Goal: Transaction & Acquisition: Subscribe to service/newsletter

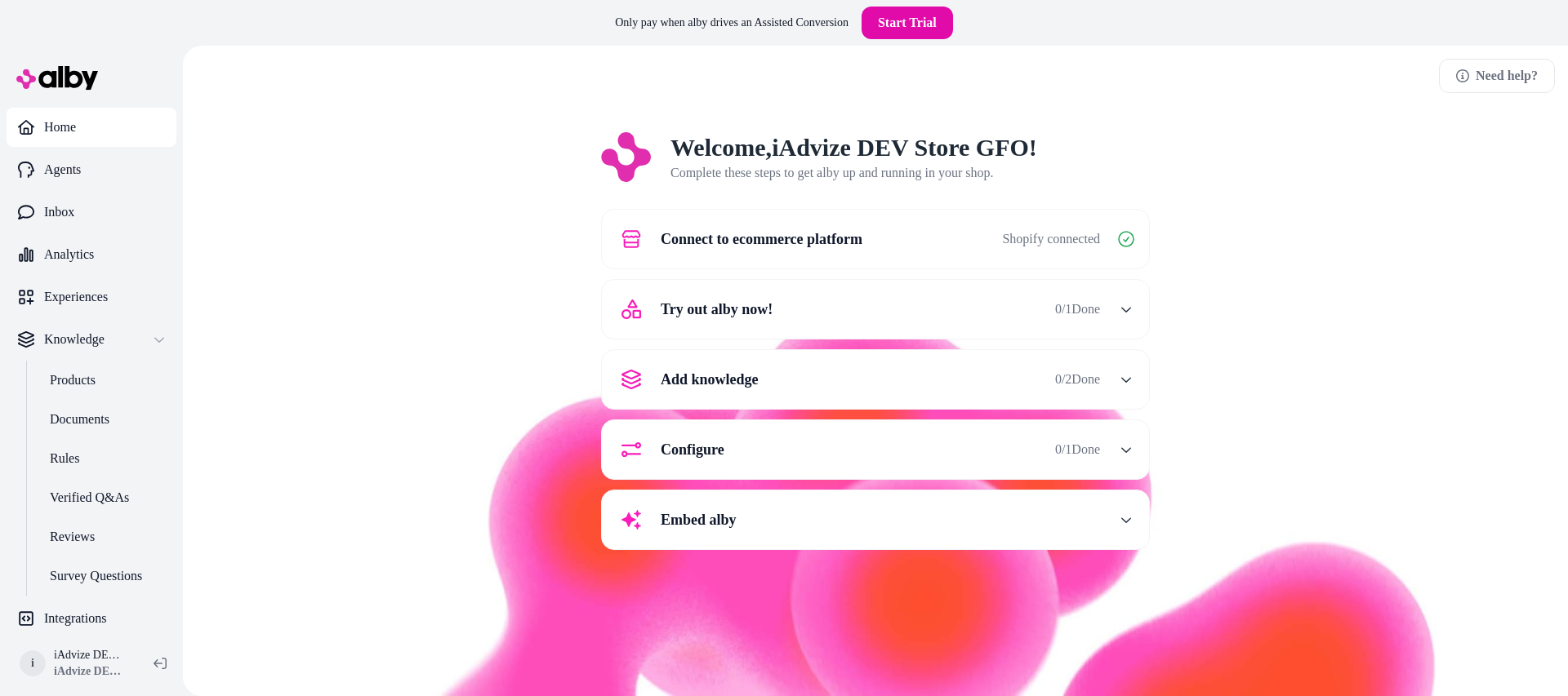
click at [705, 381] on span "Add knowledge" at bounding box center [710, 380] width 98 height 23
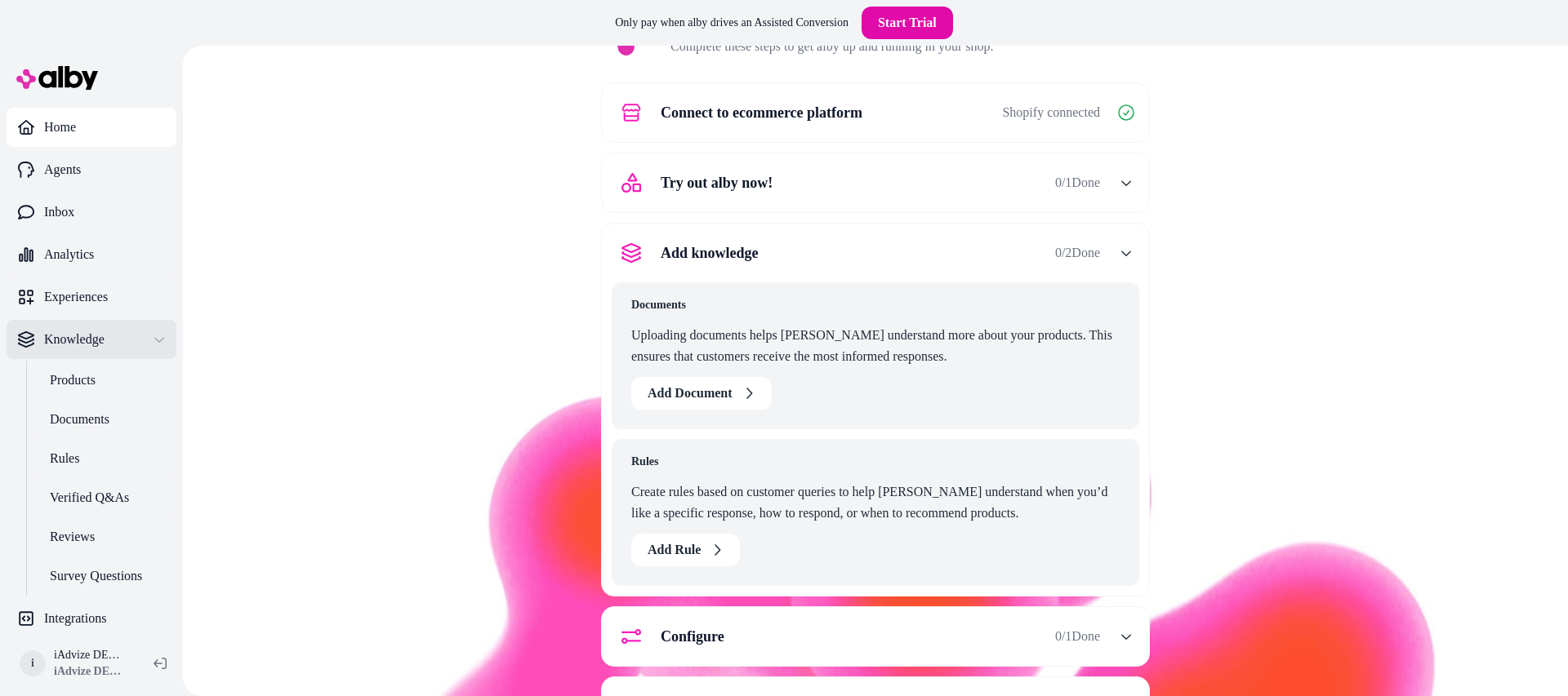
scroll to position [108, 0]
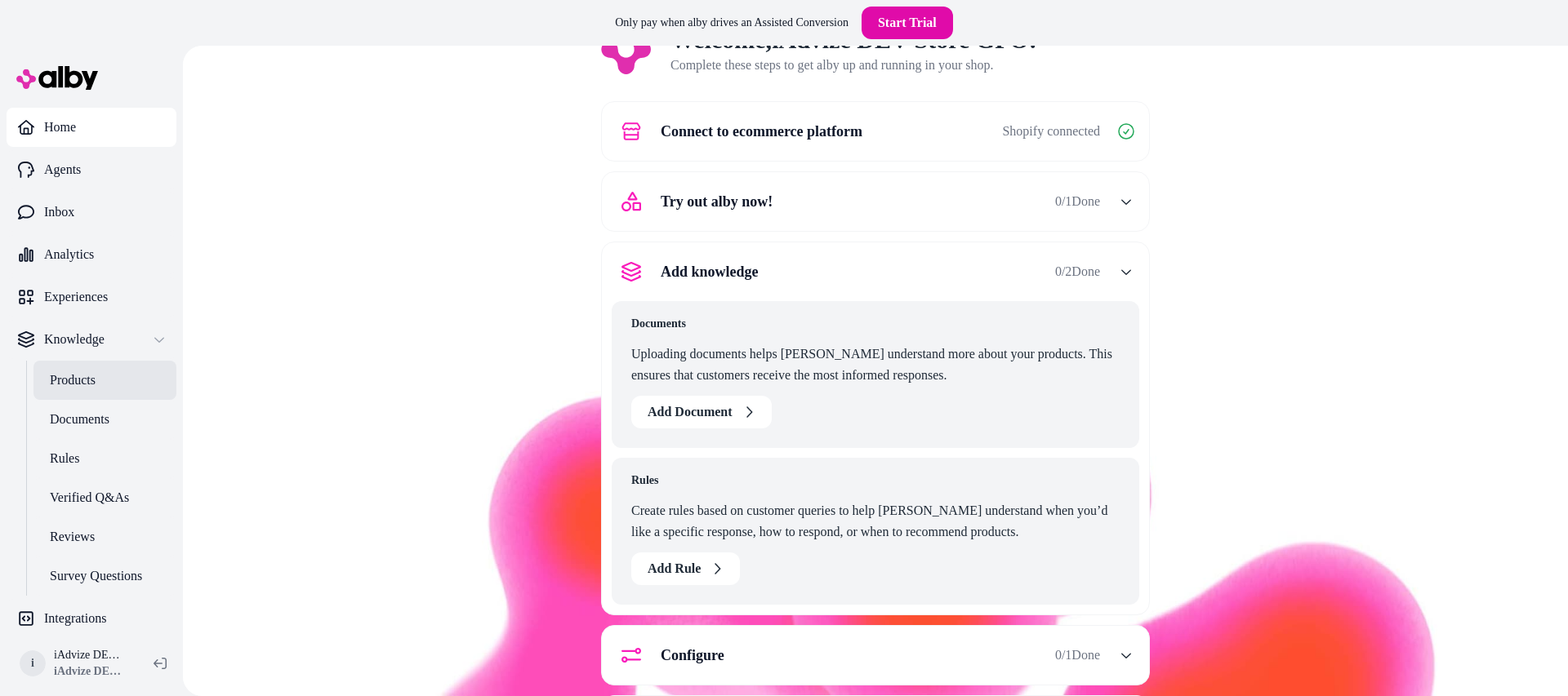
click at [103, 373] on link "Products" at bounding box center [104, 380] width 143 height 39
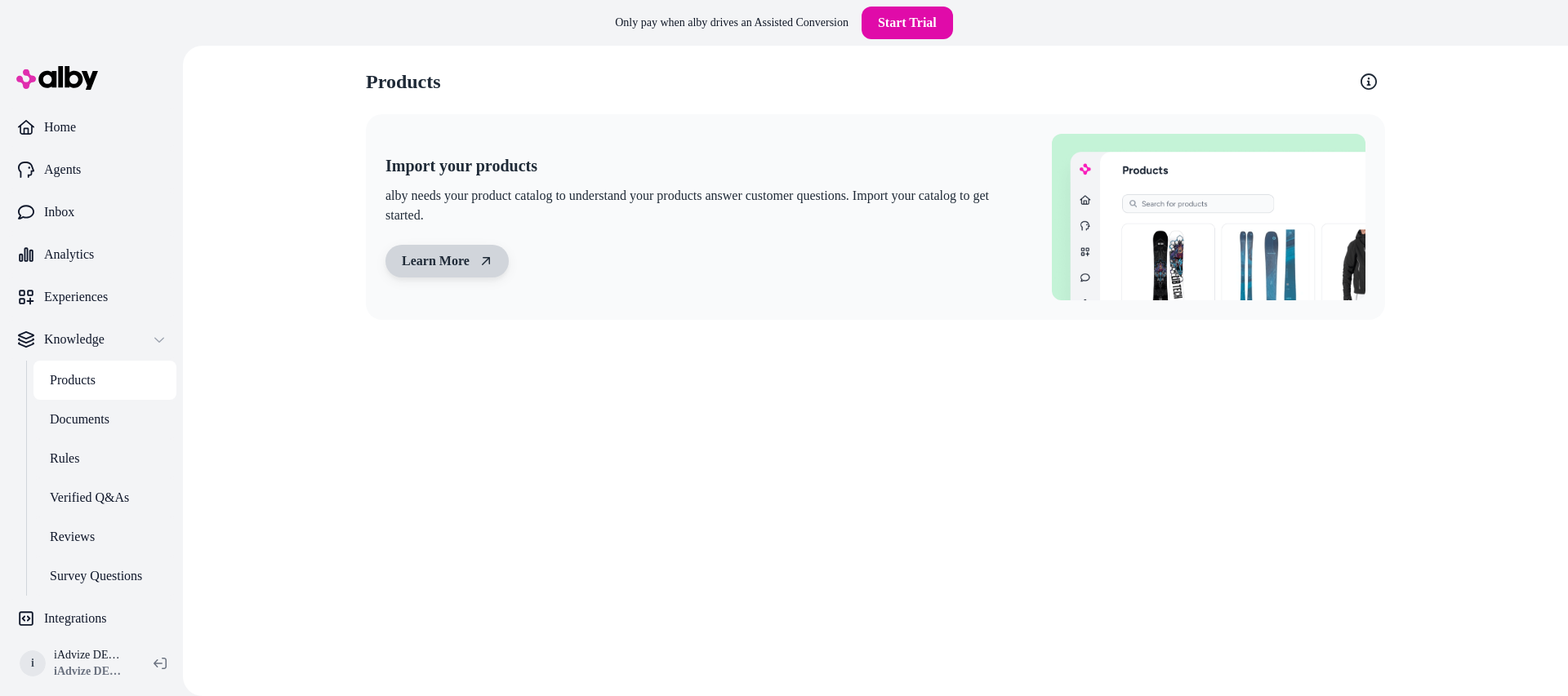
click at [469, 259] on link "Learn More" at bounding box center [447, 261] width 123 height 33
click at [70, 245] on p "Analytics" at bounding box center [69, 254] width 50 height 19
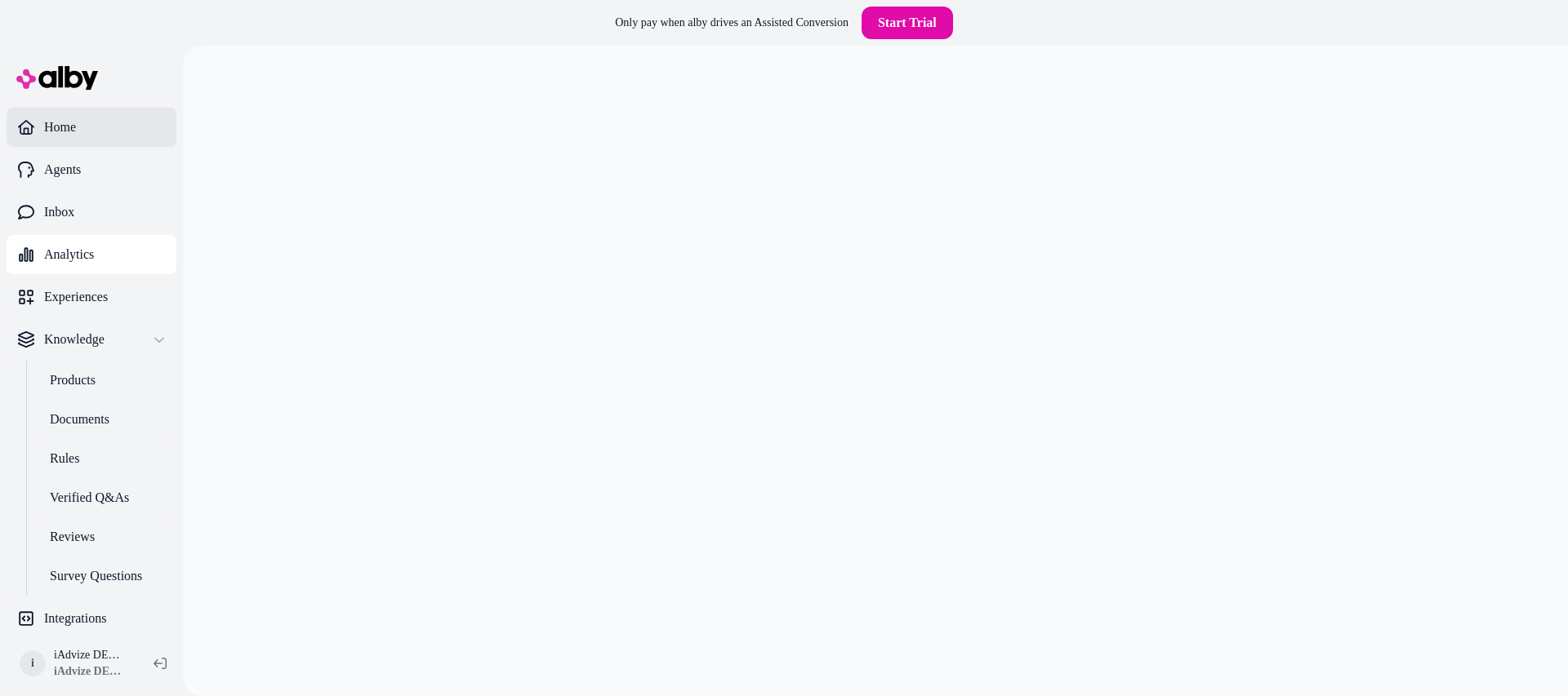
scroll to position [4, 0]
click at [78, 120] on link "Home" at bounding box center [92, 122] width 170 height 39
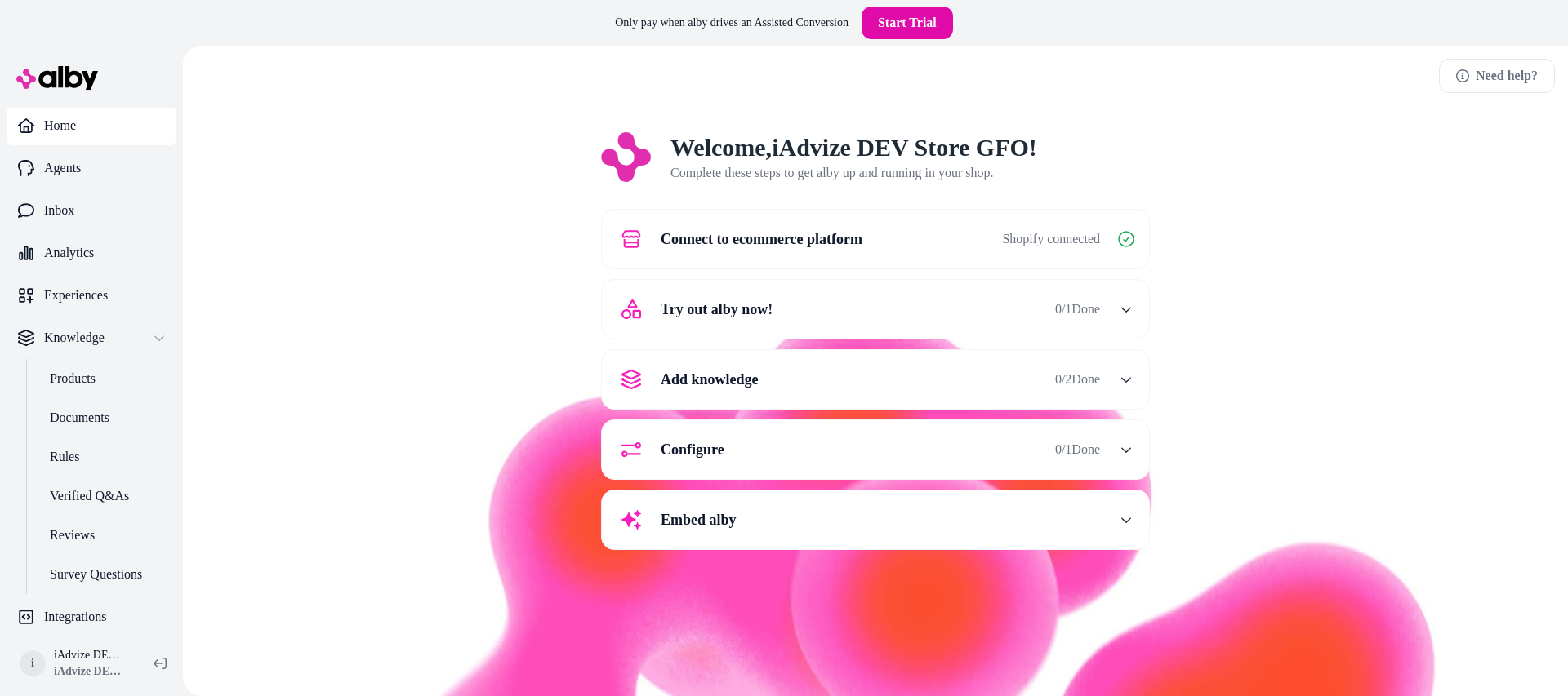
scroll to position [3, 0]
click at [789, 243] on span "Connect to ecommerce platform" at bounding box center [762, 239] width 202 height 23
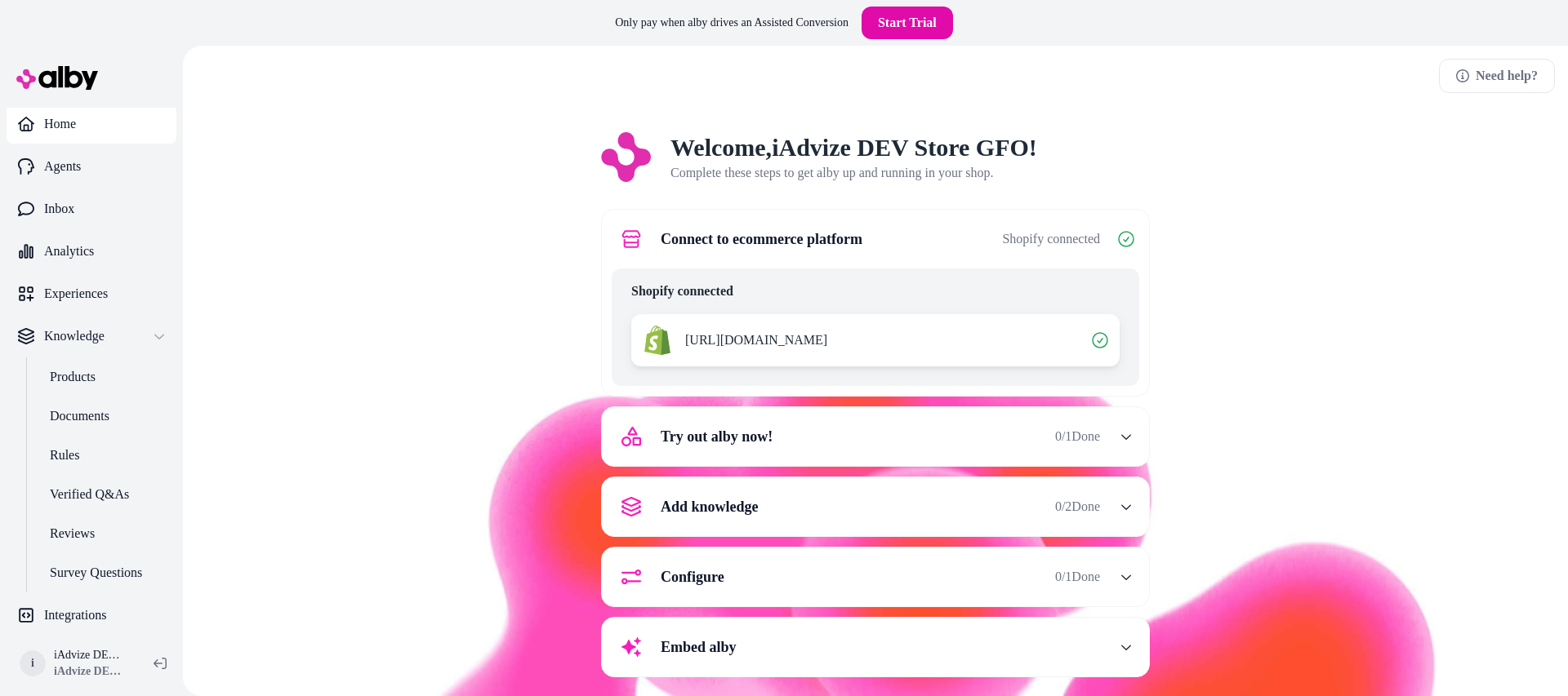
click at [828, 343] on span "[URL][DOMAIN_NAME]" at bounding box center [756, 340] width 143 height 19
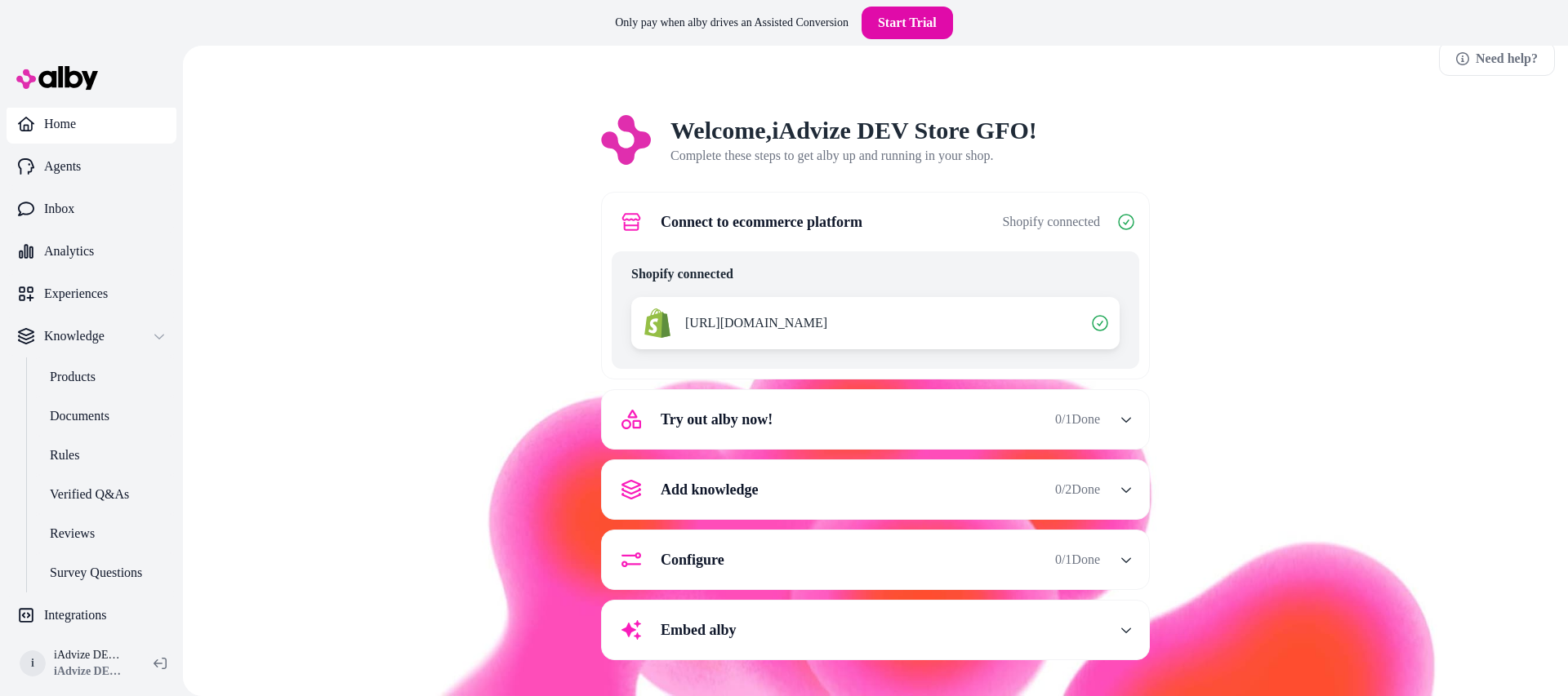
click at [882, 542] on div "Configure 0 / 1 Done" at bounding box center [855, 559] width 488 height 39
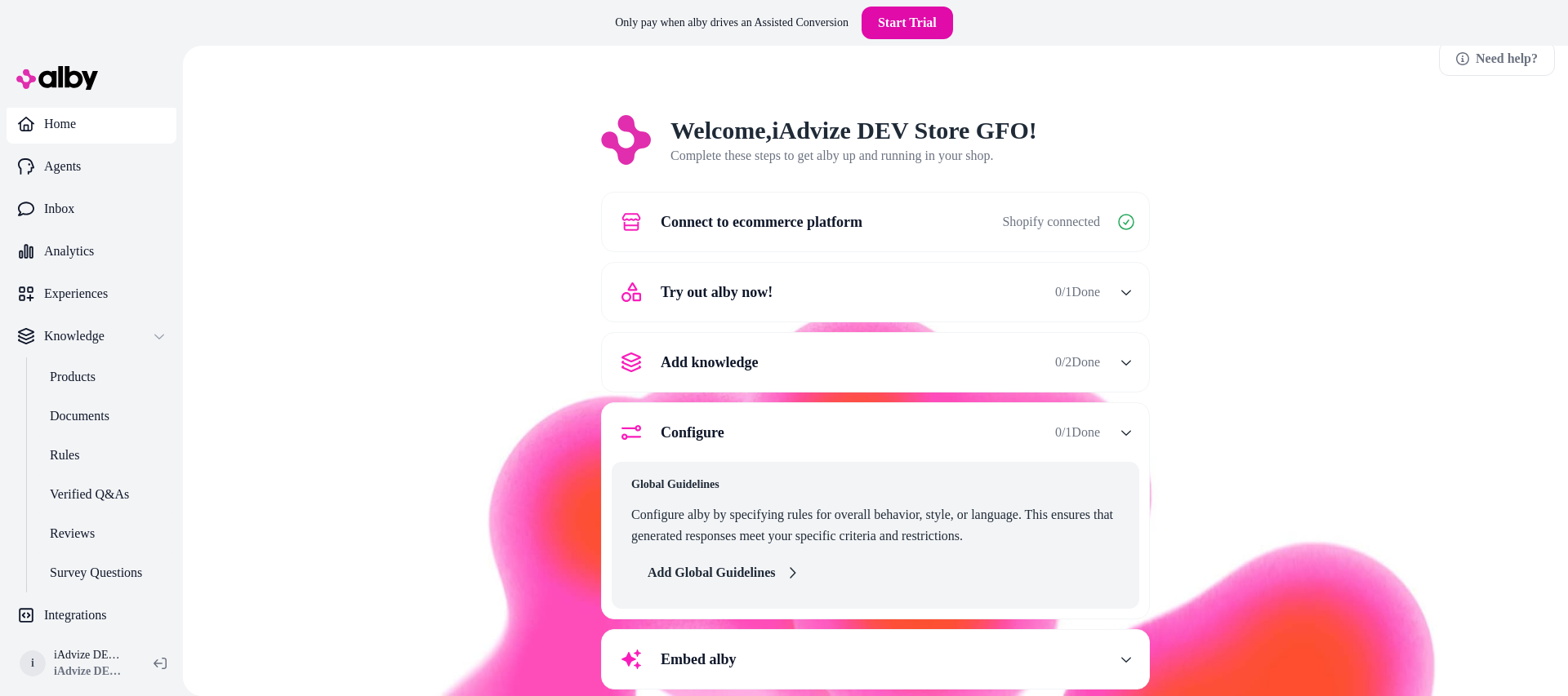
click at [711, 566] on button "Add Global Guidelines" at bounding box center [723, 573] width 184 height 33
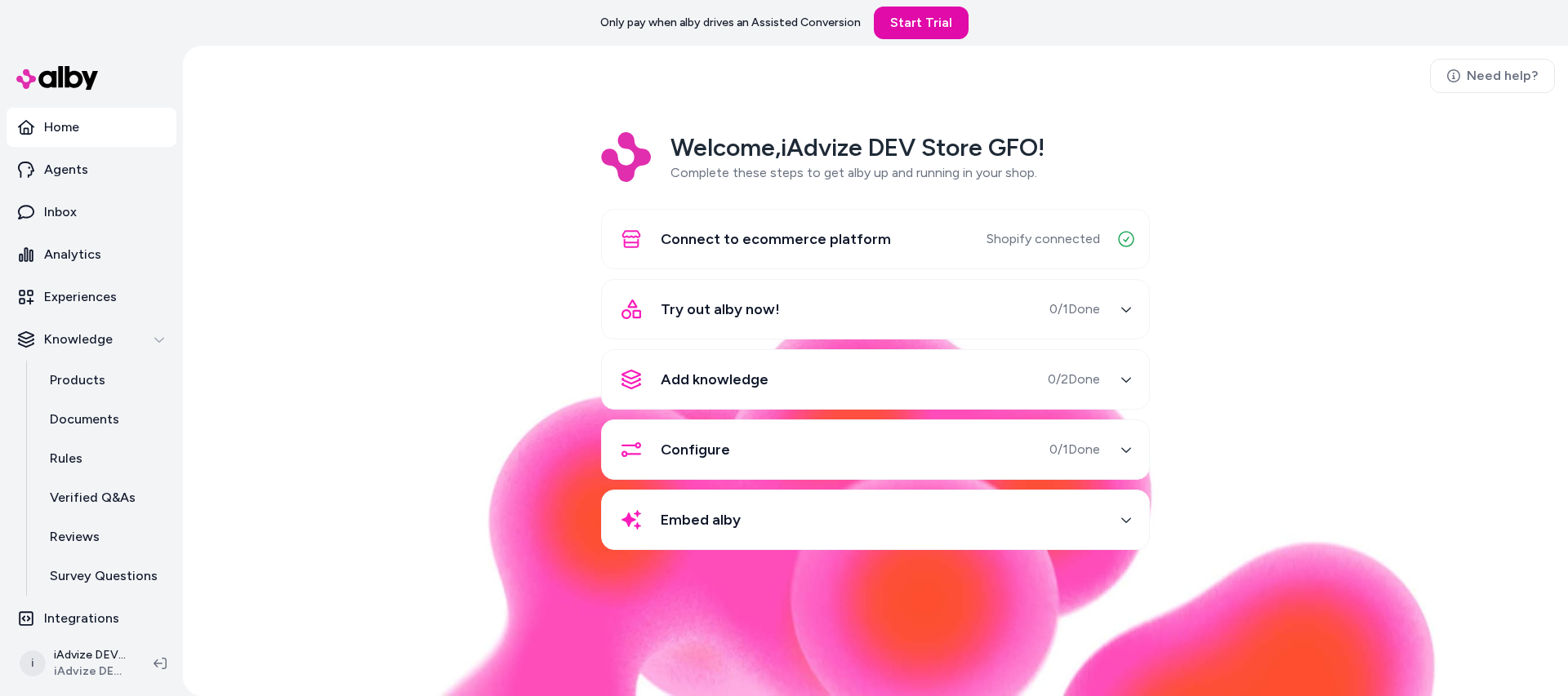
click at [852, 365] on div "Add knowledge 0 / 2 Done" at bounding box center [855, 379] width 488 height 39
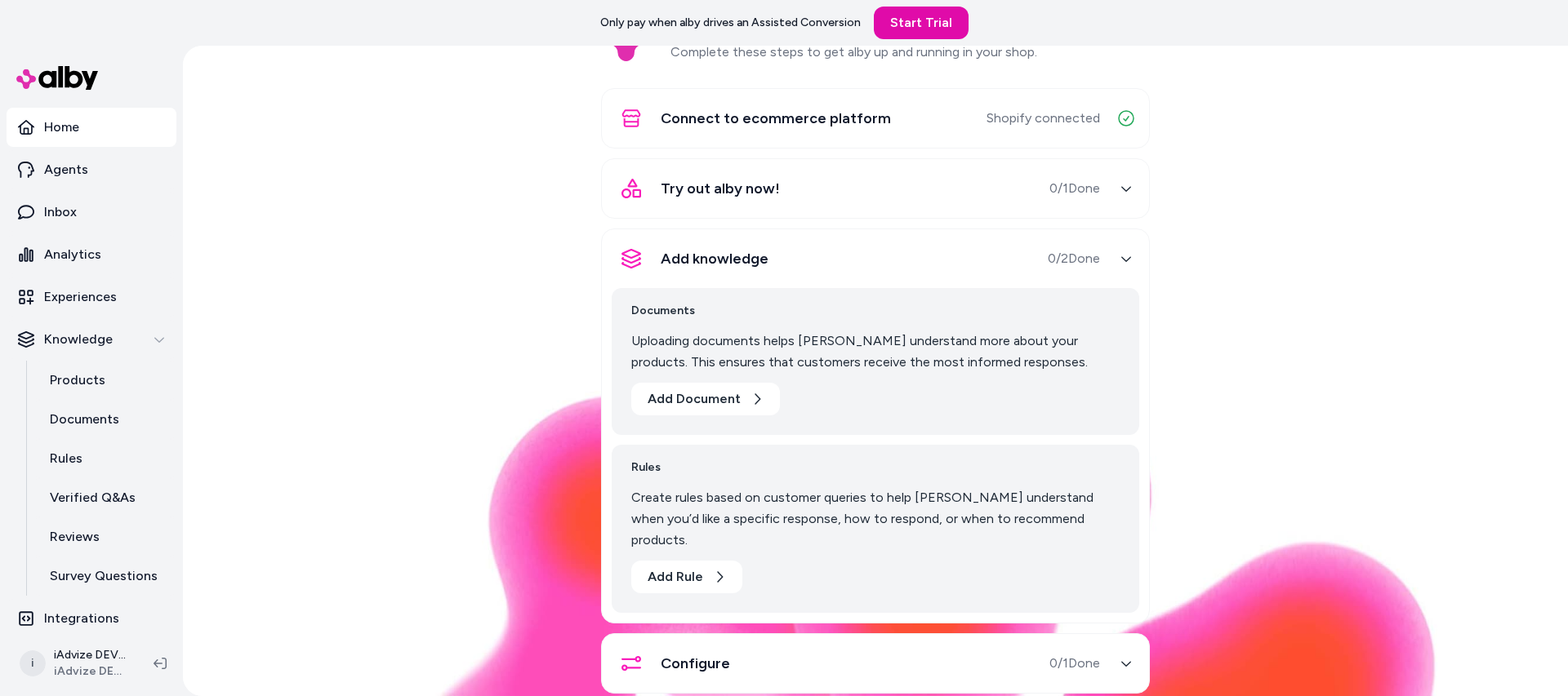
scroll to position [204, 0]
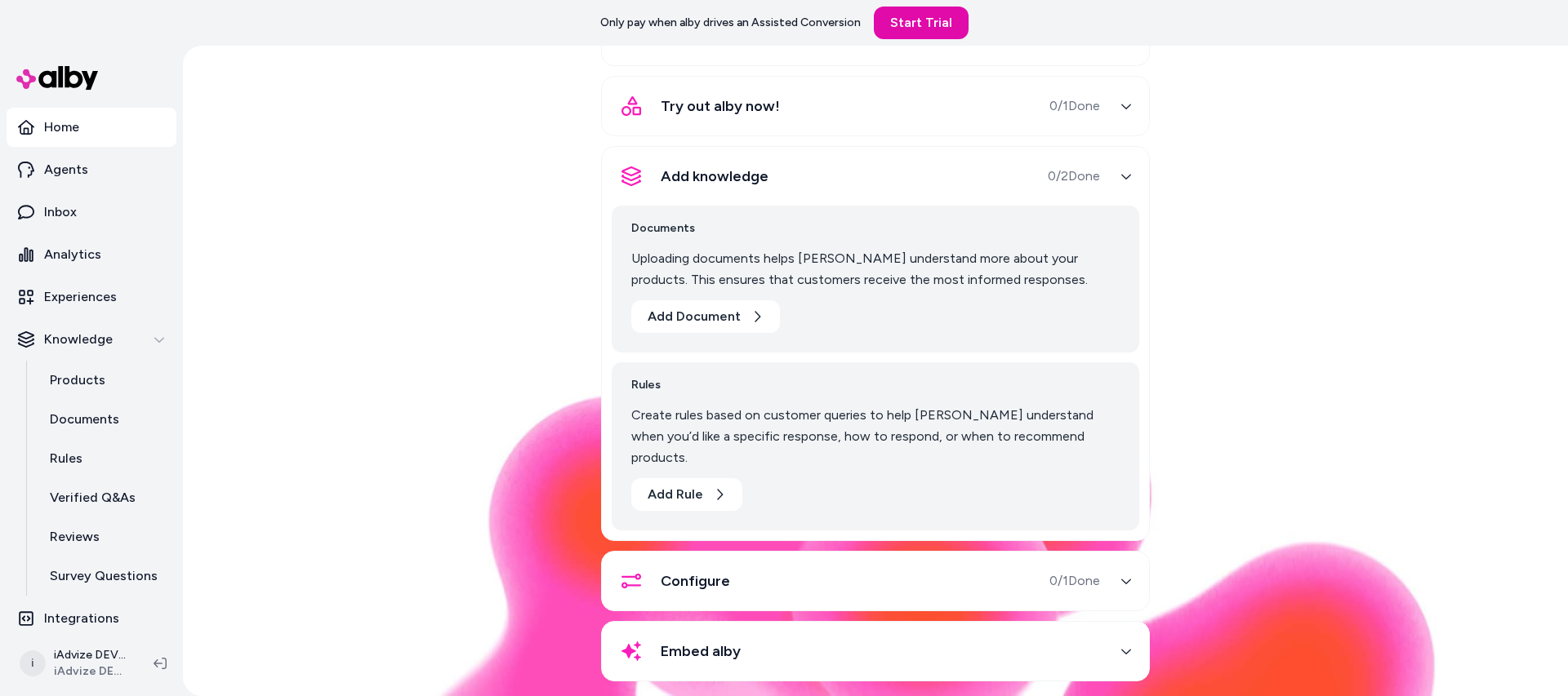
click at [735, 640] on span "Embed alby" at bounding box center [701, 651] width 80 height 23
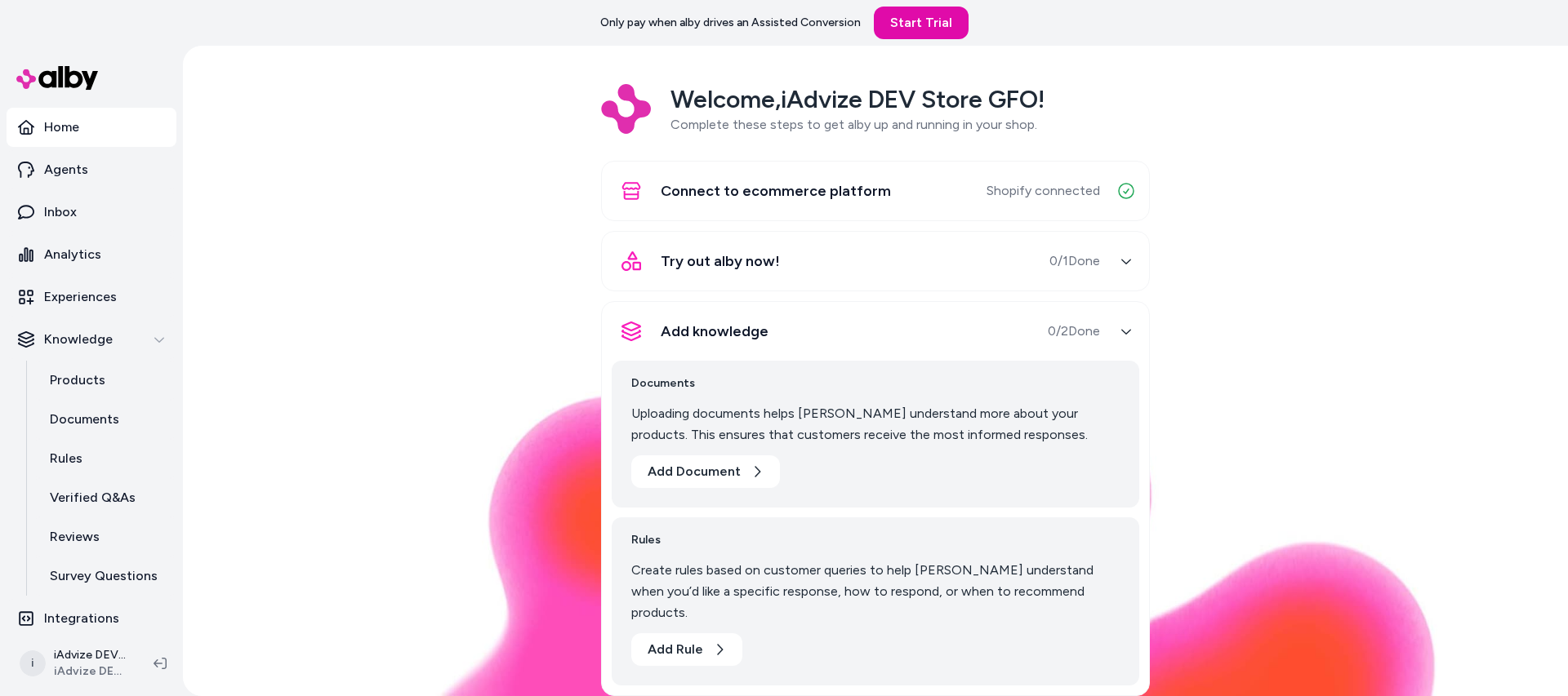
scroll to position [47, 0]
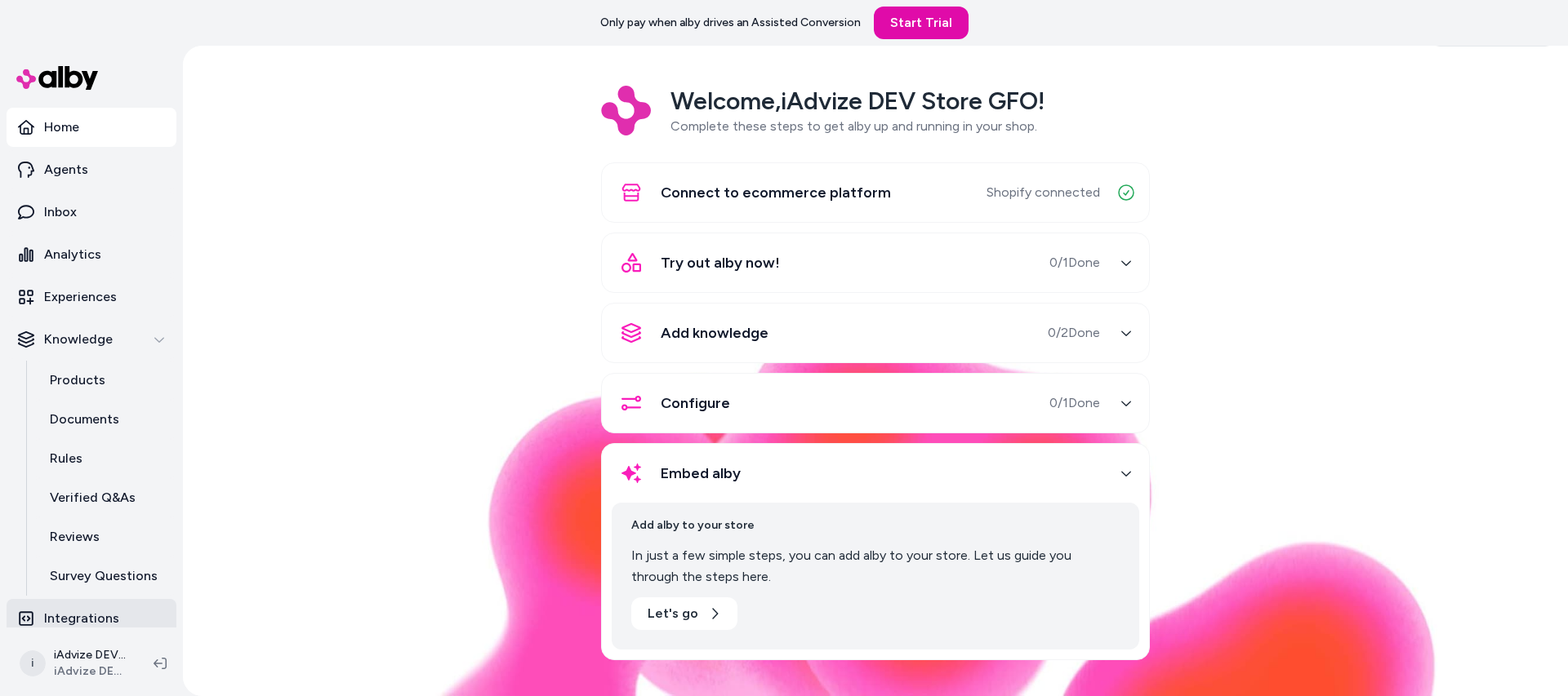
click at [71, 620] on p "Integrations" at bounding box center [81, 619] width 76 height 19
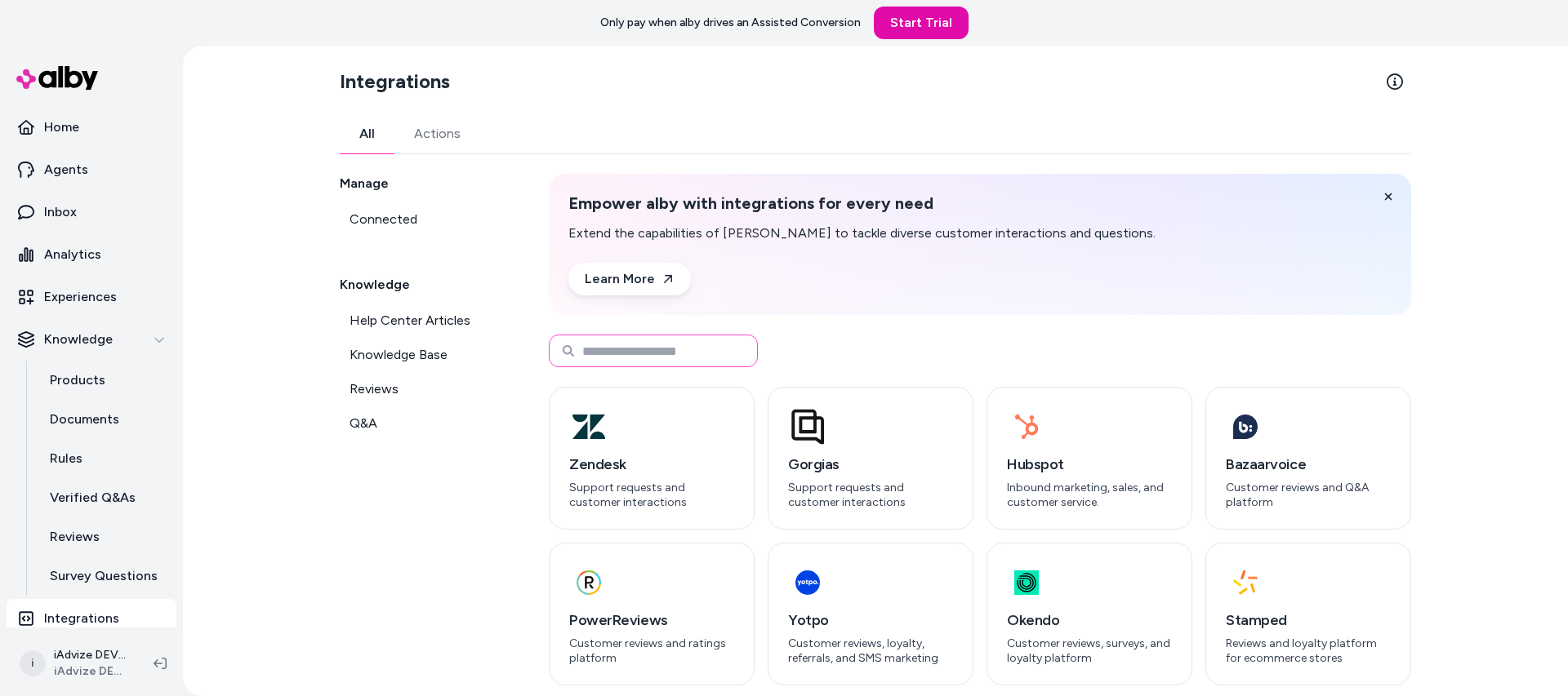
click at [618, 347] on input at bounding box center [653, 351] width 210 height 33
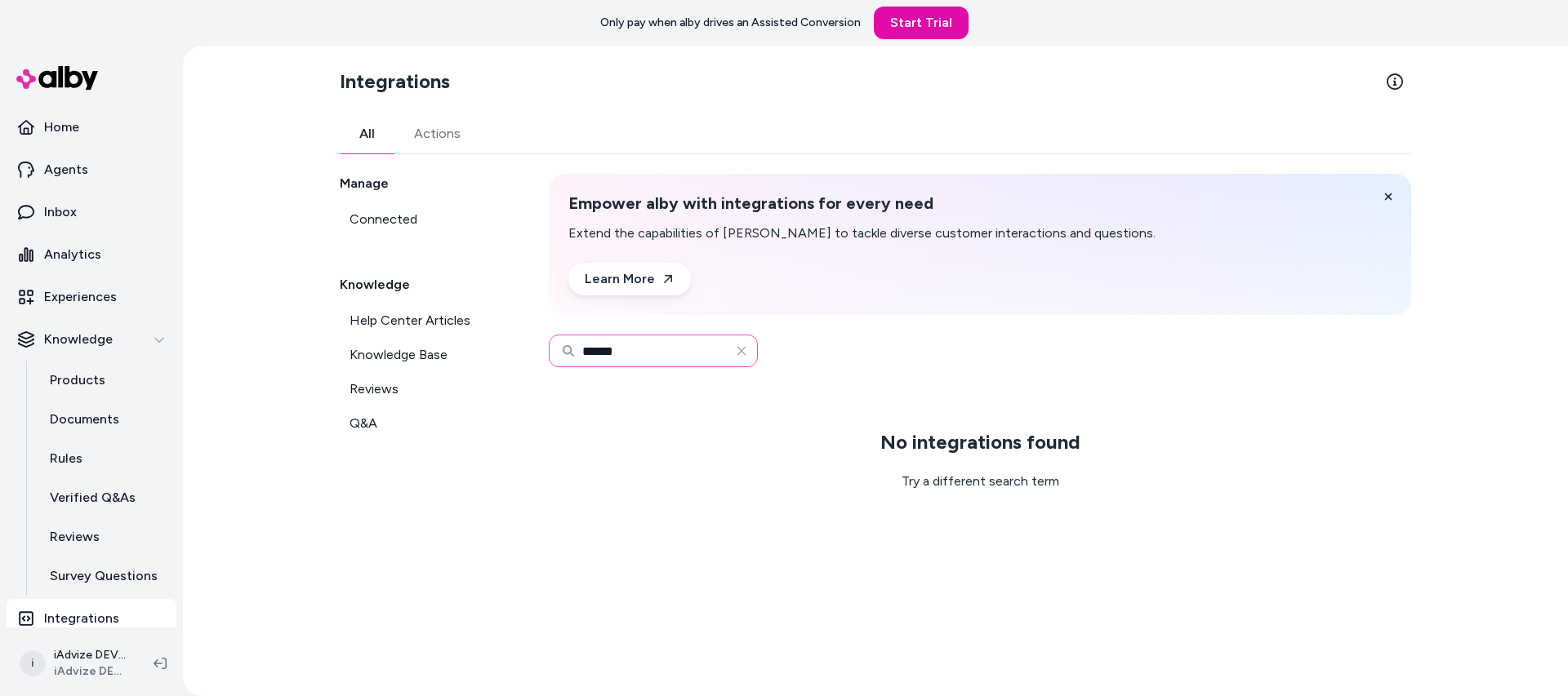
type input "*******"
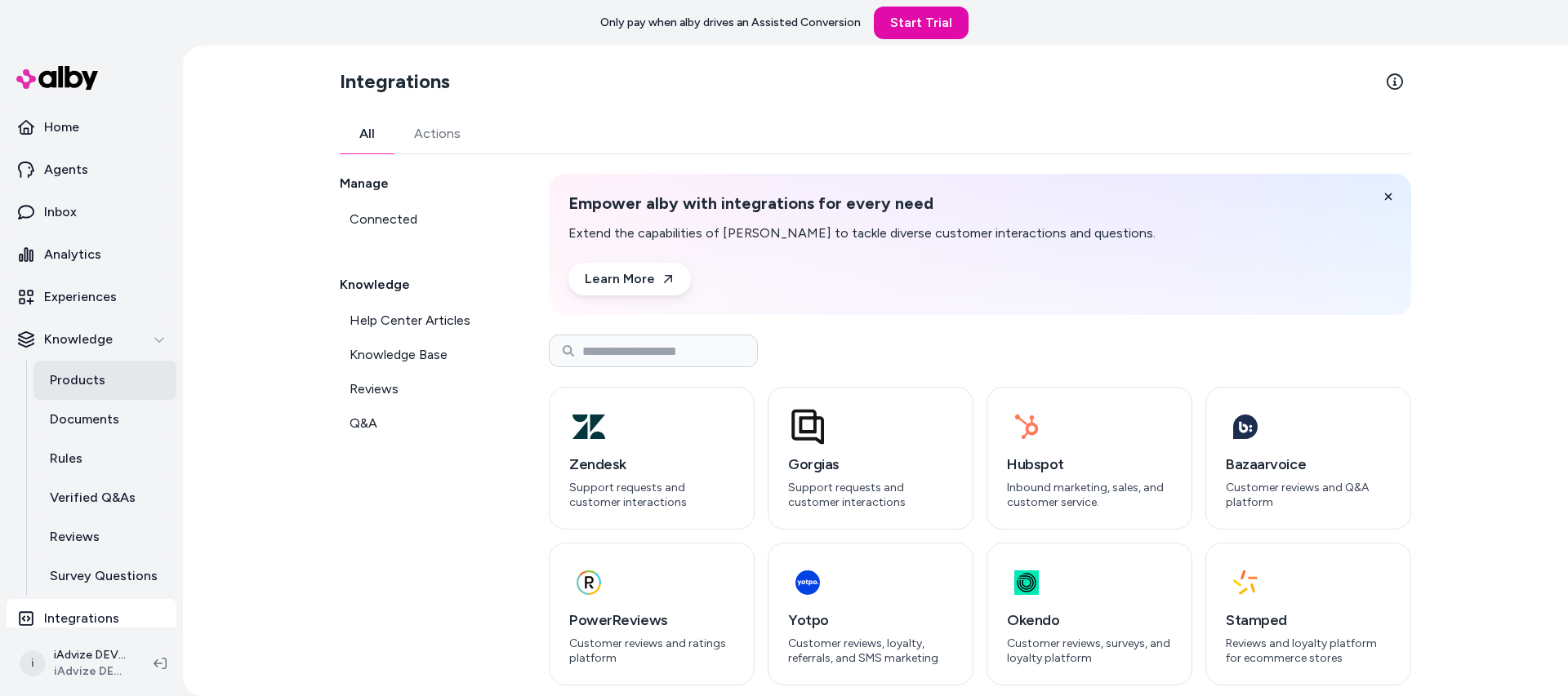
click at [65, 381] on p "Products" at bounding box center [77, 381] width 55 height 19
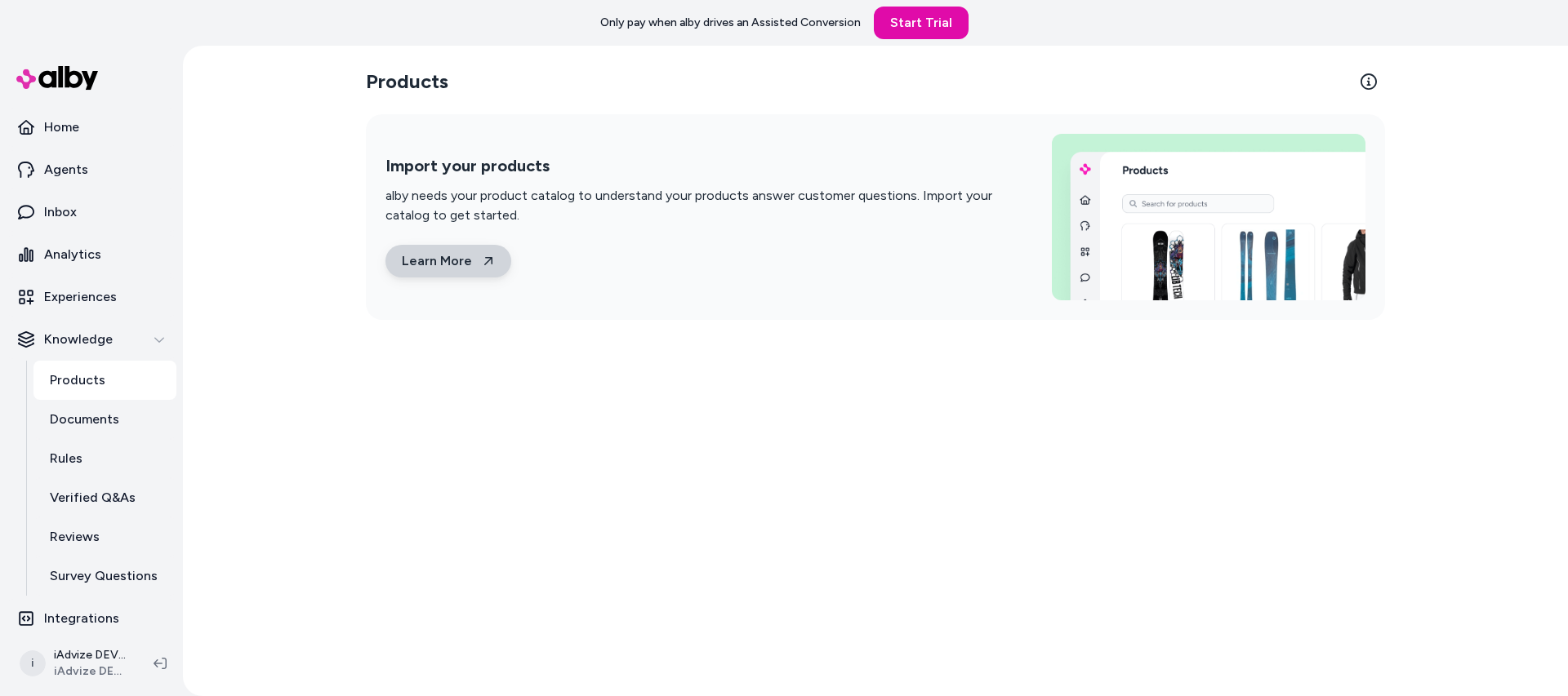
click at [459, 256] on link "Learn More" at bounding box center [448, 261] width 125 height 33
click at [892, 14] on link "Start Trial" at bounding box center [920, 23] width 95 height 33
